Goal: Transaction & Acquisition: Obtain resource

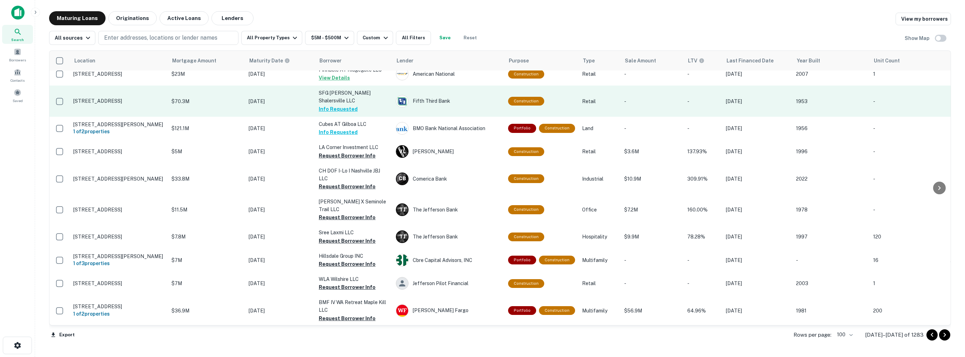
scroll to position [1538, 0]
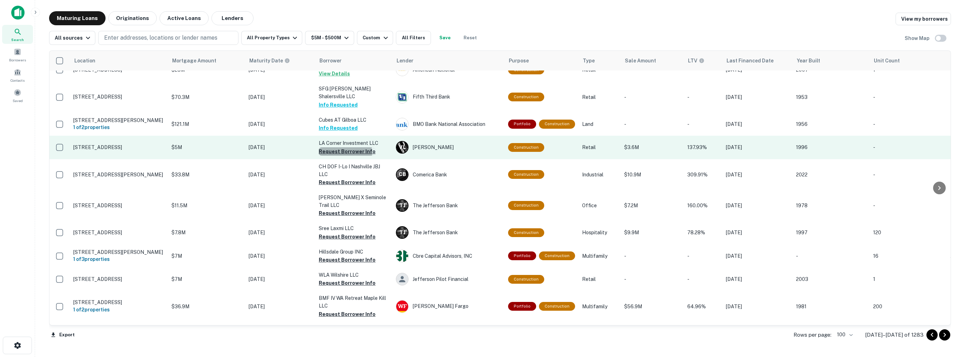
click at [337, 147] on button "Request Borrower Info" at bounding box center [347, 151] width 57 height 8
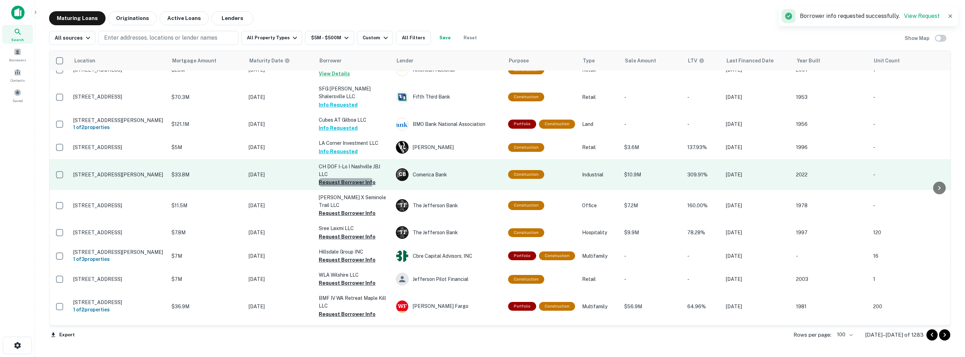
click at [338, 178] on button "Request Borrower Info" at bounding box center [347, 182] width 57 height 8
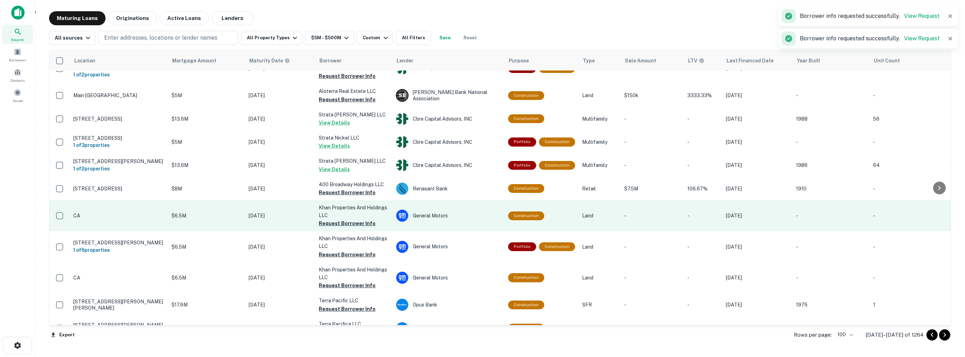
scroll to position [2029, 0]
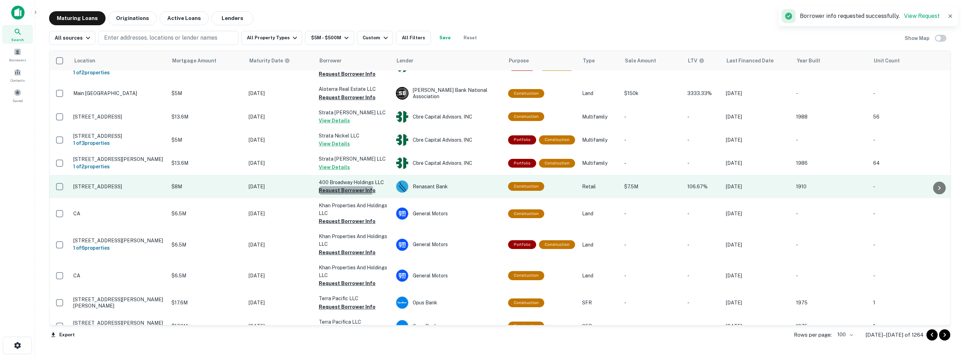
click at [334, 186] on button "Request Borrower Info" at bounding box center [347, 190] width 57 height 8
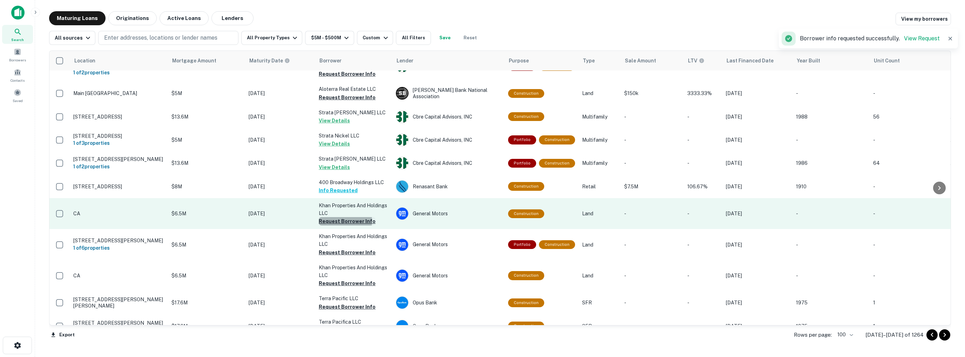
click at [340, 217] on button "Request Borrower Info" at bounding box center [347, 221] width 57 height 8
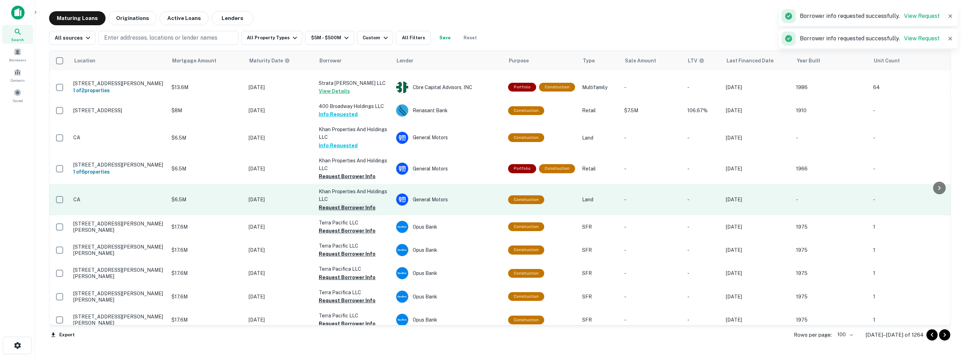
scroll to position [2095, 0]
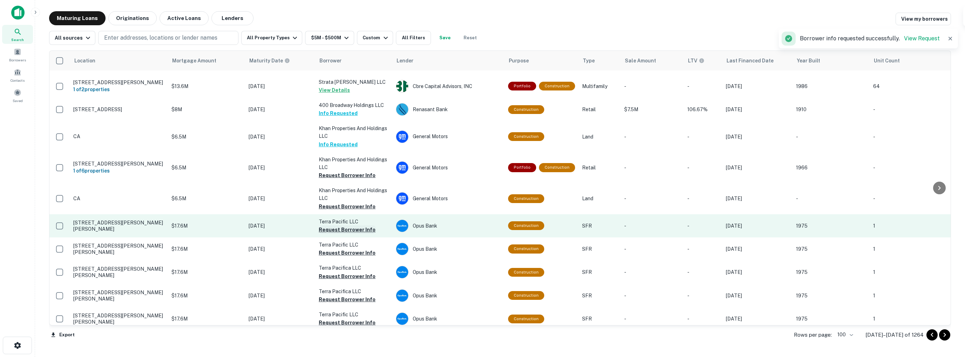
click at [339, 226] on button "Request Borrower Info" at bounding box center [347, 230] width 57 height 8
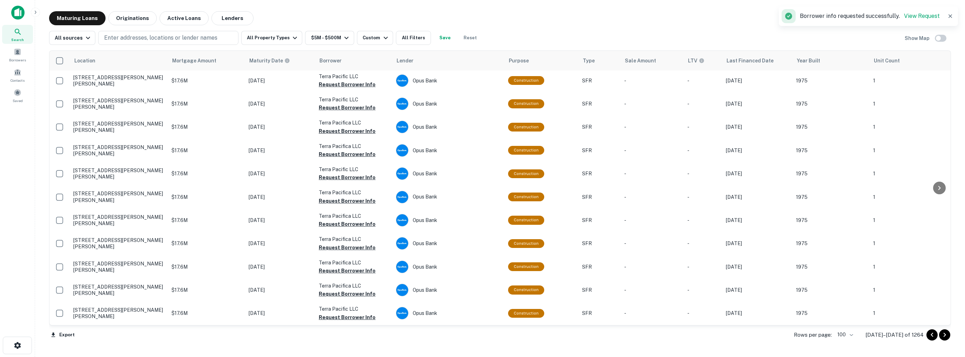
scroll to position [2286, 0]
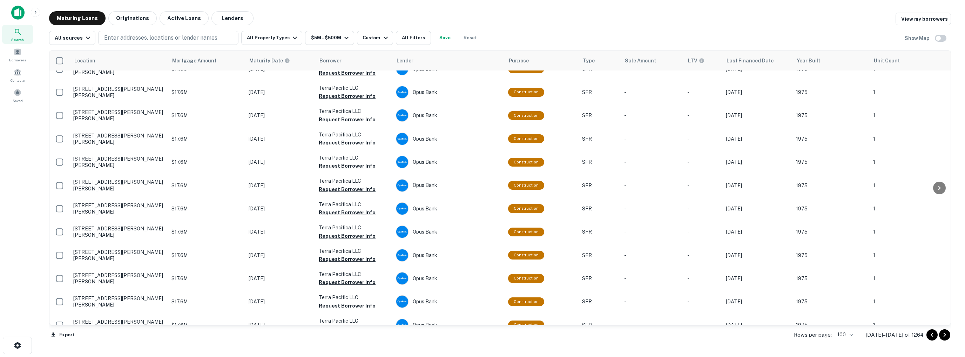
click at [946, 336] on icon "Go to next page" at bounding box center [945, 335] width 8 height 8
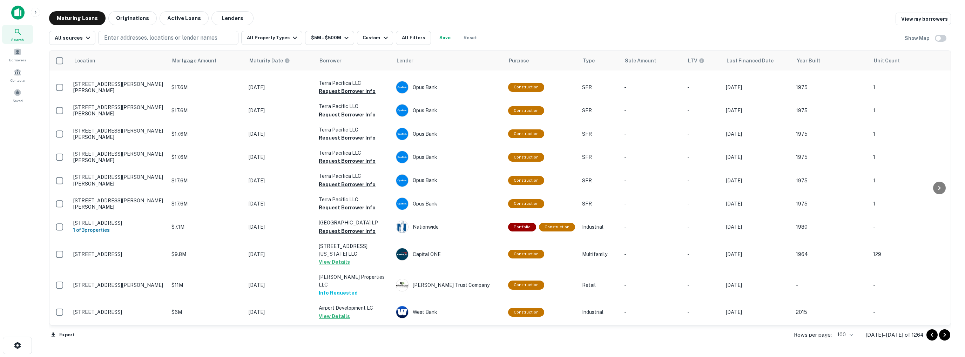
scroll to position [1789, 0]
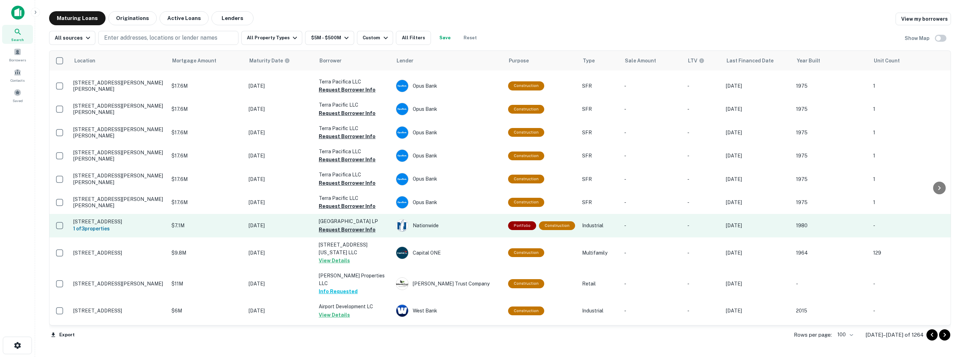
click at [345, 228] on button "Request Borrower Info" at bounding box center [347, 230] width 57 height 8
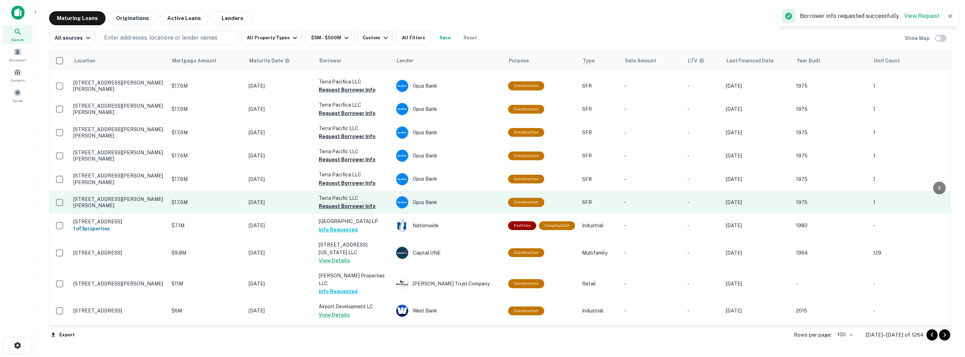
scroll to position [1894, 0]
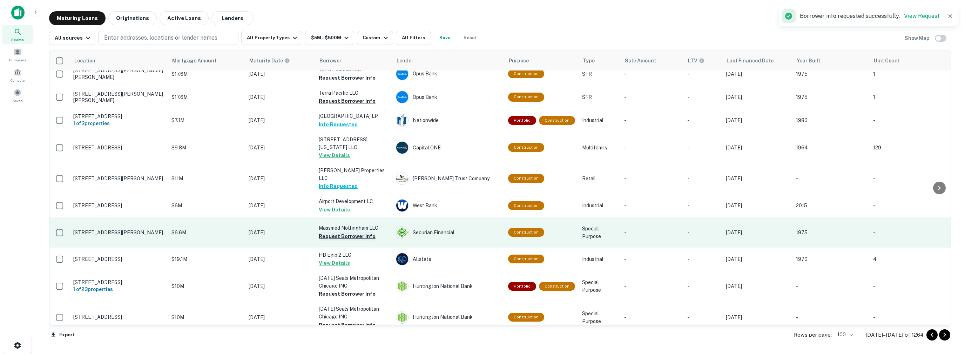
click at [345, 232] on button "Request Borrower Info" at bounding box center [347, 236] width 57 height 8
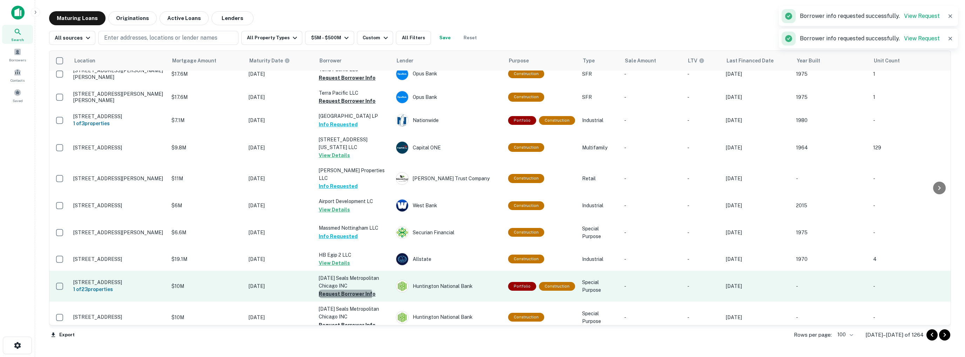
click at [342, 290] on button "Request Borrower Info" at bounding box center [347, 294] width 57 height 8
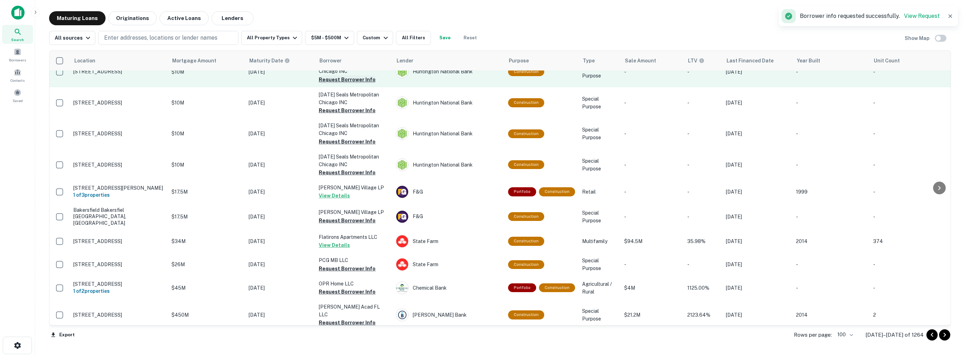
scroll to position [2140, 0]
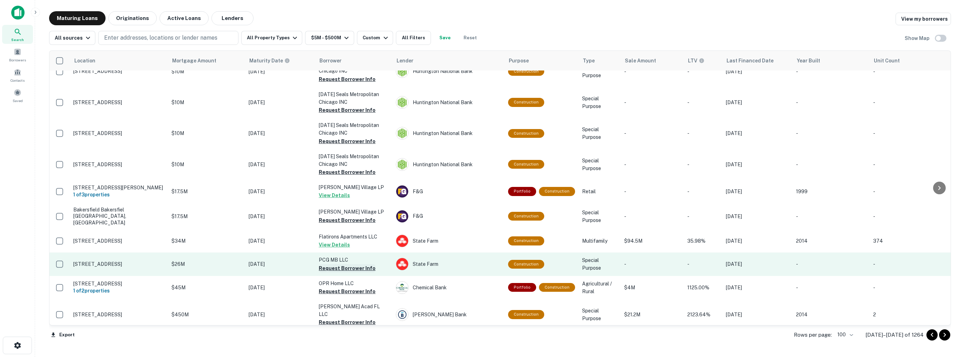
click at [347, 264] on button "Request Borrower Info" at bounding box center [347, 268] width 57 height 8
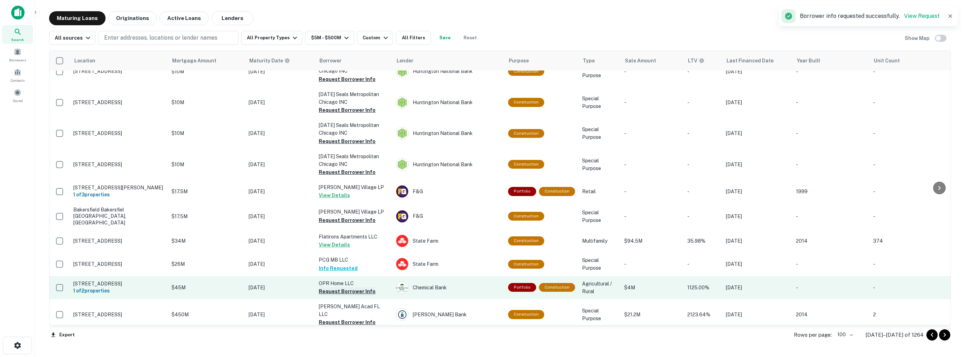
click at [343, 287] on button "Request Borrower Info" at bounding box center [347, 291] width 57 height 8
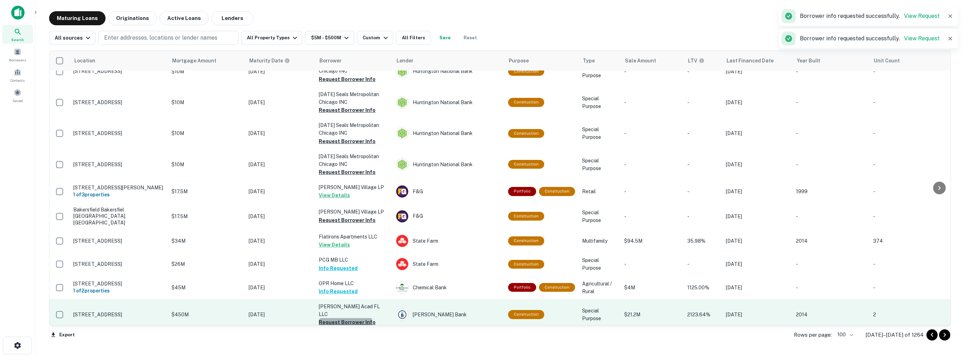
click at [341, 318] on button "Request Borrower Info" at bounding box center [347, 322] width 57 height 8
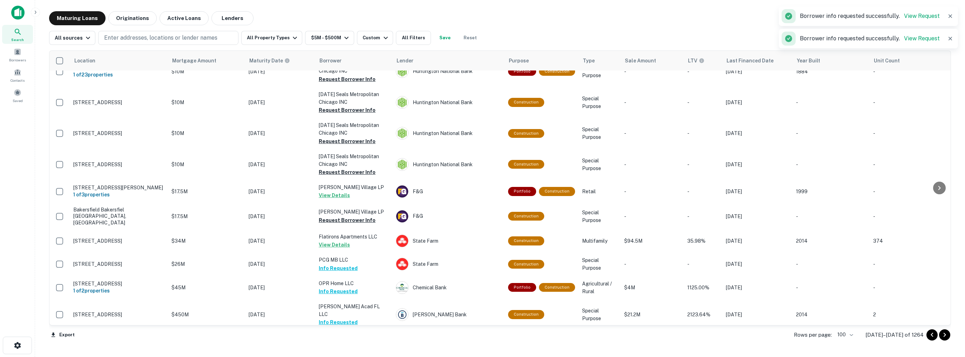
click at [945, 336] on icon "Go to next page" at bounding box center [945, 335] width 8 height 8
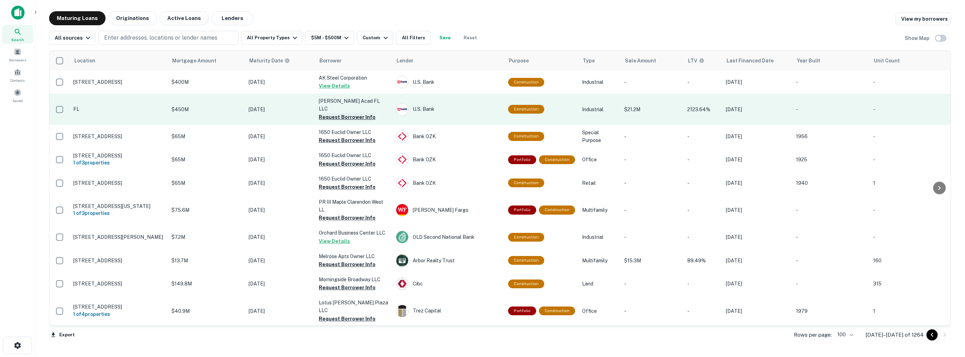
click at [331, 113] on button "Request Borrower Info" at bounding box center [347, 117] width 57 height 8
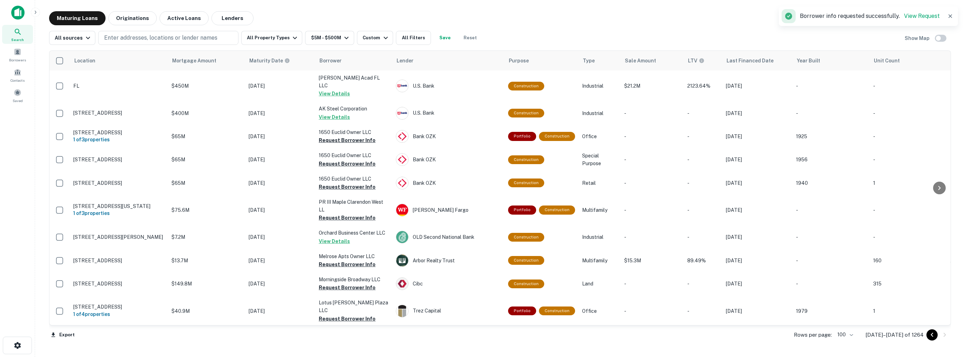
click at [332, 136] on button "Request Borrower Info" at bounding box center [347, 140] width 57 height 8
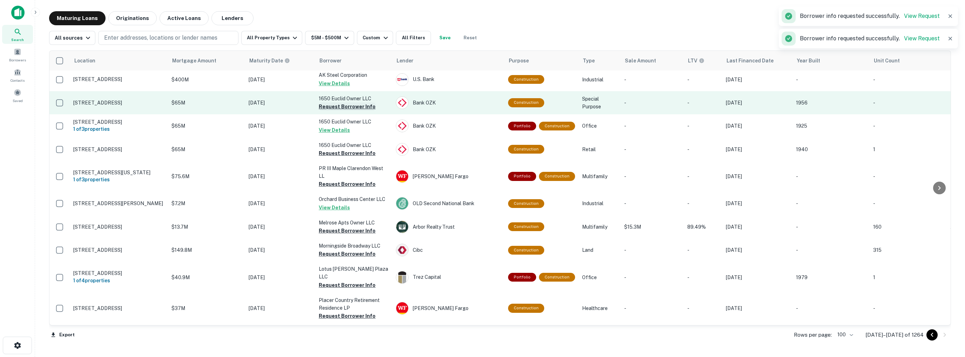
scroll to position [35, 0]
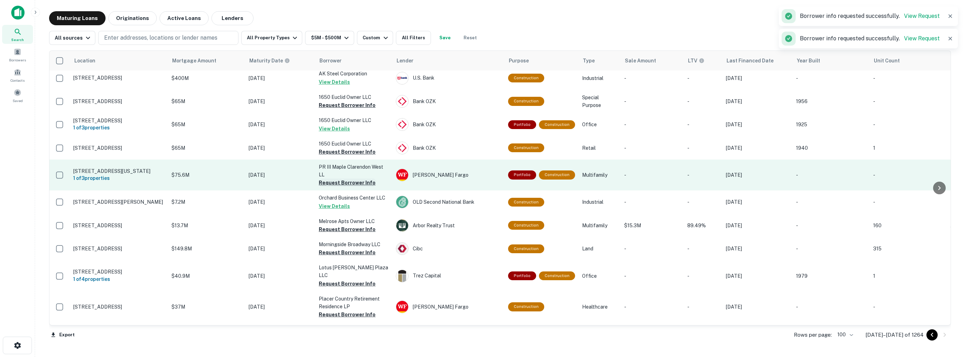
click at [344, 179] on button "Request Borrower Info" at bounding box center [347, 183] width 57 height 8
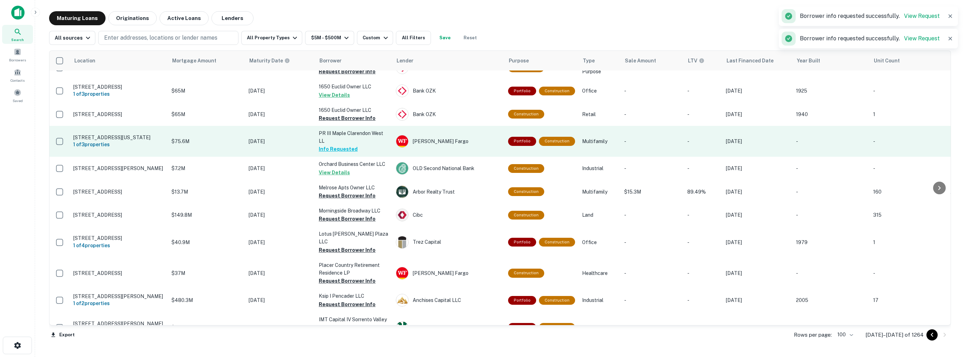
scroll to position [70, 0]
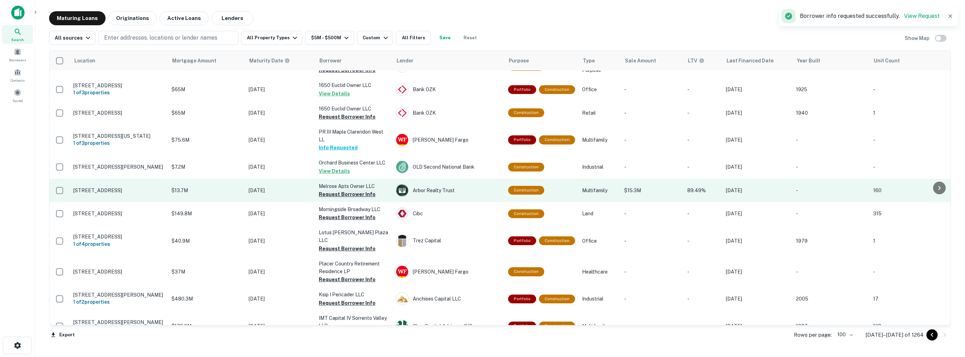
click at [335, 190] on button "Request Borrower Info" at bounding box center [347, 194] width 57 height 8
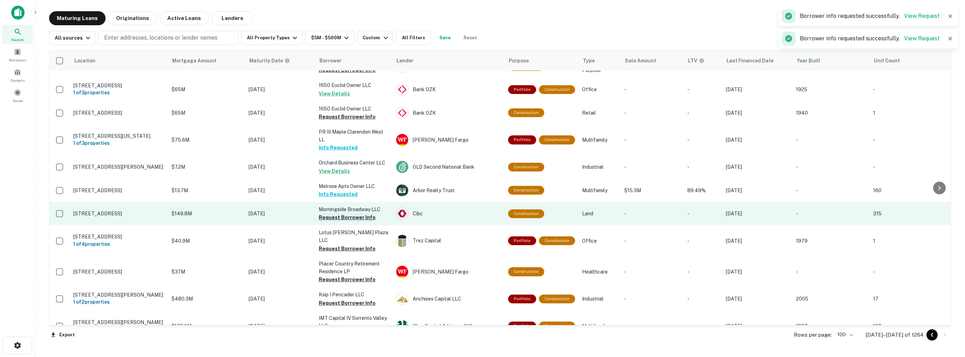
click at [335, 213] on button "Request Borrower Info" at bounding box center [347, 217] width 57 height 8
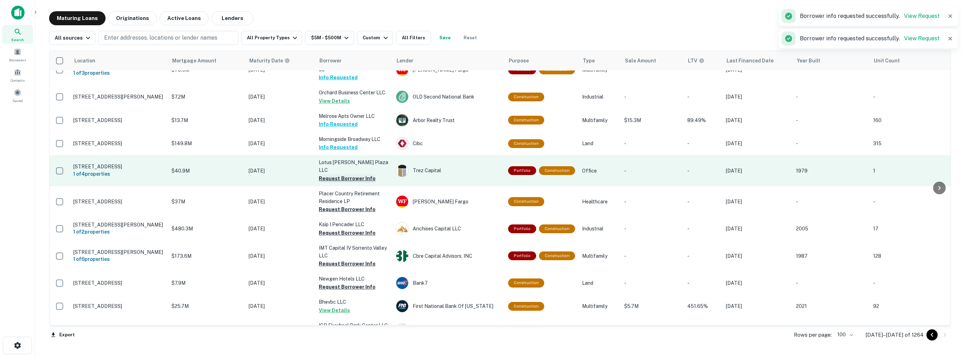
click at [334, 174] on button "Request Borrower Info" at bounding box center [347, 178] width 57 height 8
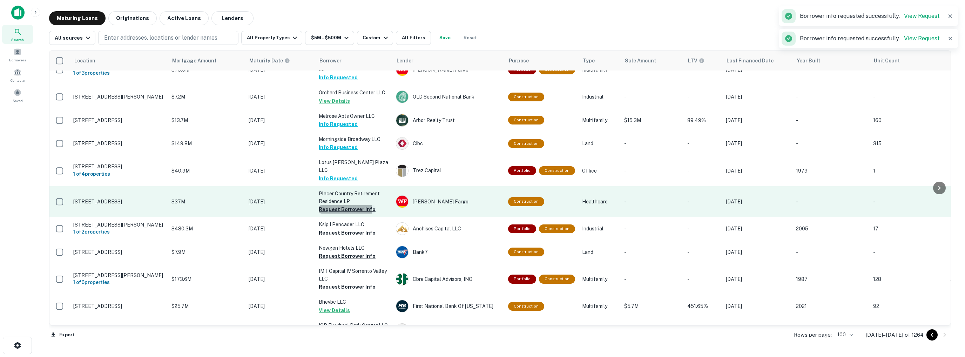
click at [335, 205] on button "Request Borrower Info" at bounding box center [347, 209] width 57 height 8
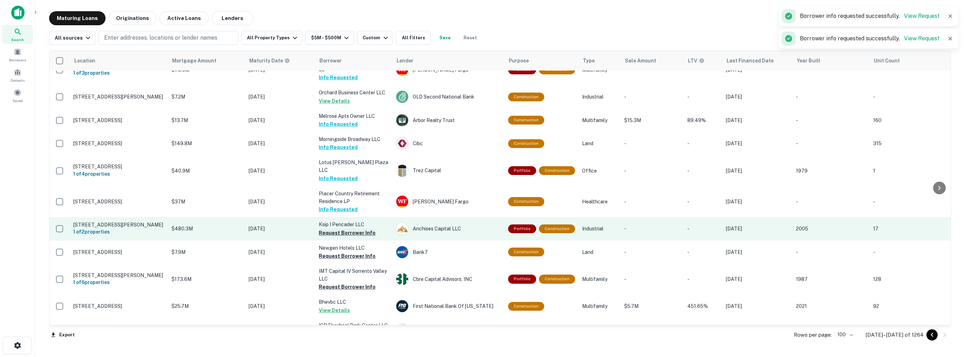
click at [340, 229] on button "Request Borrower Info" at bounding box center [347, 233] width 57 height 8
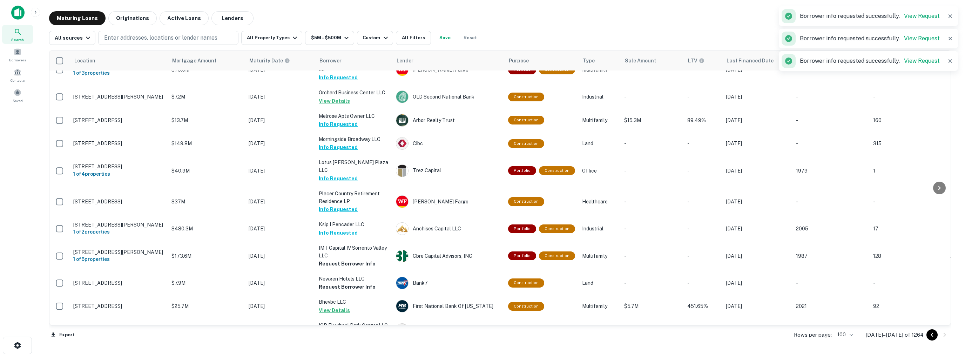
click at [340, 244] on p "IMT Capital IV Sorrento Valley LLC" at bounding box center [354, 251] width 70 height 15
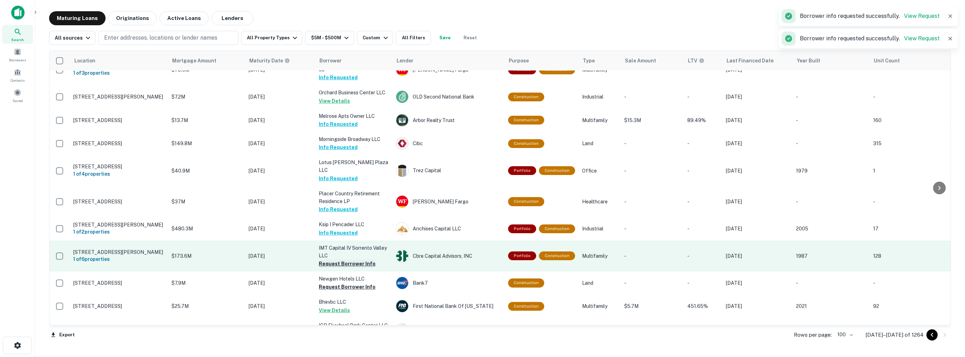
click at [341, 260] on button "Request Borrower Info" at bounding box center [347, 264] width 57 height 8
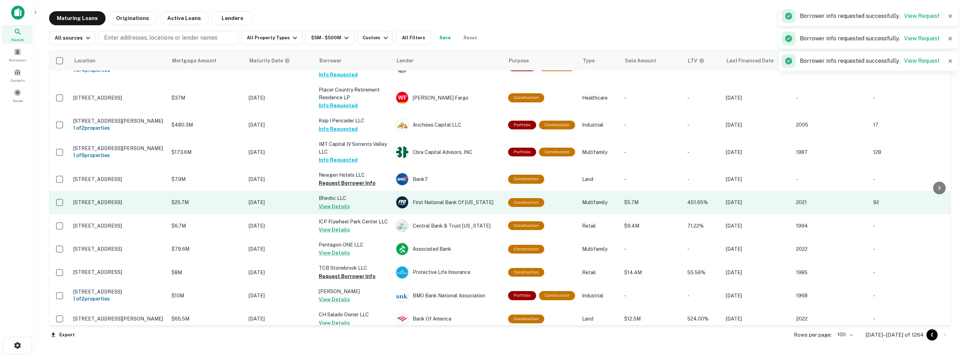
scroll to position [246, 0]
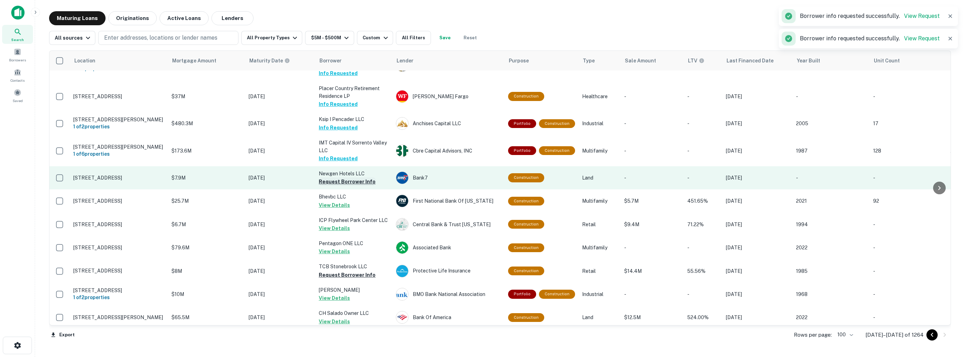
click at [342, 178] on button "Request Borrower Info" at bounding box center [347, 182] width 57 height 8
